Goal: Navigation & Orientation: Find specific page/section

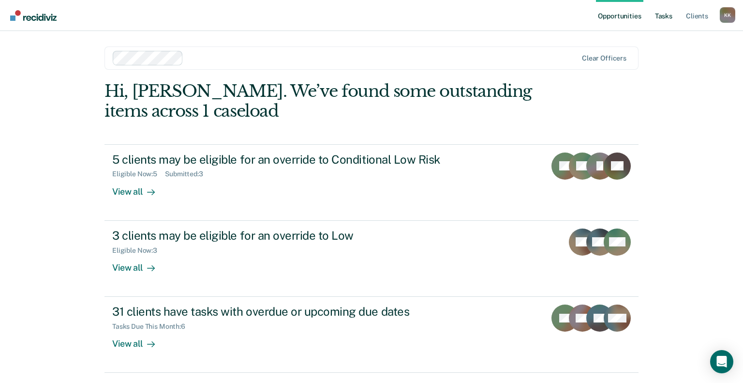
click at [663, 14] on link "Tasks" at bounding box center [663, 15] width 21 height 31
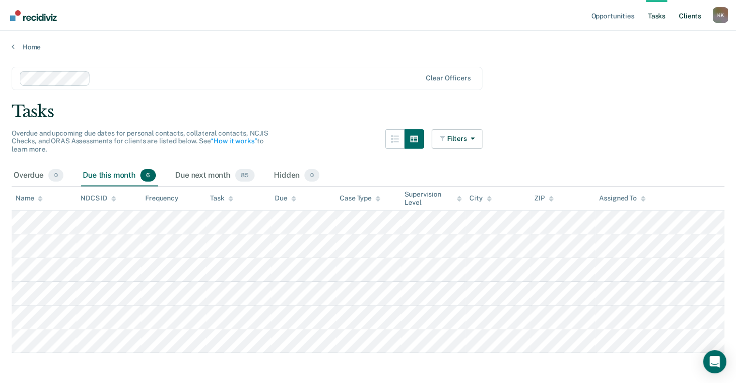
click at [687, 16] on link "Client s" at bounding box center [690, 15] width 26 height 31
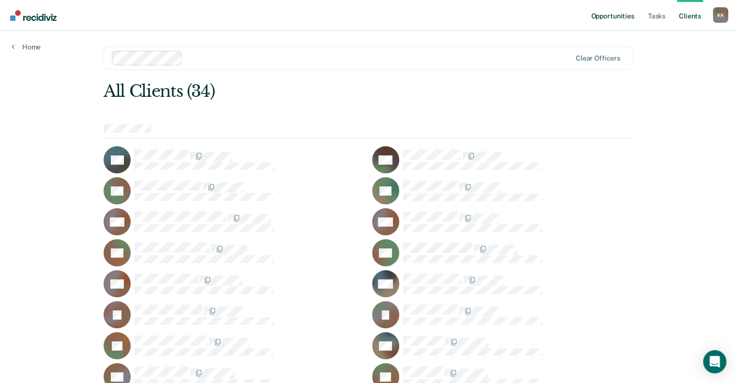
click at [620, 17] on link "Opportunities" at bounding box center [612, 15] width 47 height 31
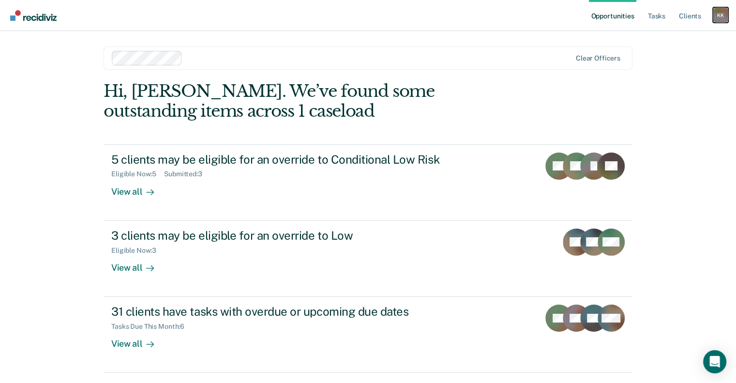
click at [719, 18] on div "K K" at bounding box center [720, 14] width 15 height 15
click at [660, 131] on div "Opportunities Tasks Client s [PERSON_NAME] Profile How it works Log Out Clear o…" at bounding box center [368, 205] width 736 height 411
